Goal: Navigation & Orientation: Find specific page/section

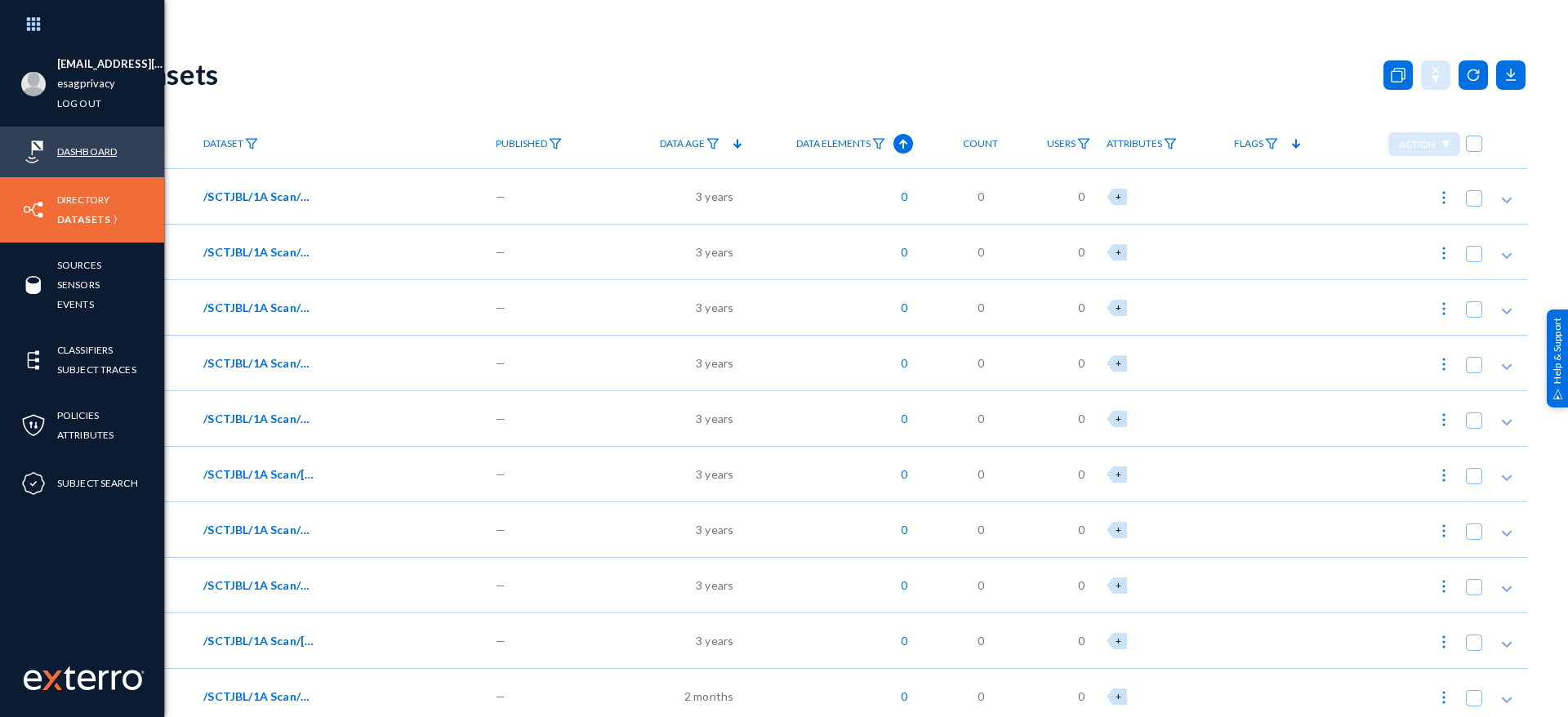
click at [99, 154] on link "Dashboard" at bounding box center [88, 151] width 60 height 19
